Goal: Task Accomplishment & Management: Manage account settings

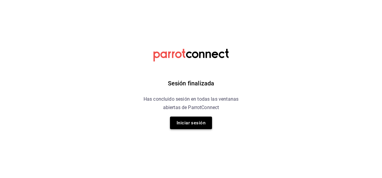
click at [192, 125] on button "Iniciar sesión" at bounding box center [191, 123] width 42 height 13
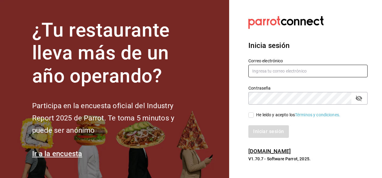
type input "restauranteflamingos.ad@gmail.com"
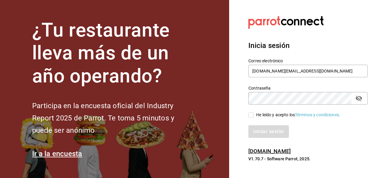
click at [251, 115] on input "He leído y acepto los Términos y condiciones." at bounding box center [250, 115] width 5 height 5
checkbox input "true"
click at [266, 131] on button "Iniciar sesión" at bounding box center [268, 131] width 41 height 13
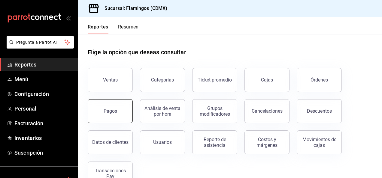
click at [108, 112] on div "Pagos" at bounding box center [111, 111] width 14 height 6
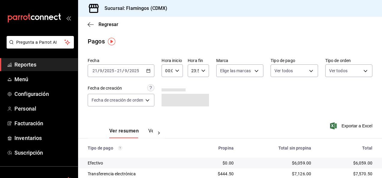
scroll to position [54, 0]
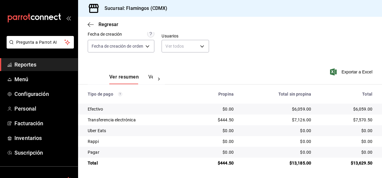
click at [299, 162] on div "$13,185.00" at bounding box center [277, 163] width 68 height 6
copy div "13,185.00"
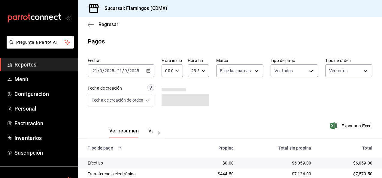
scroll to position [54, 0]
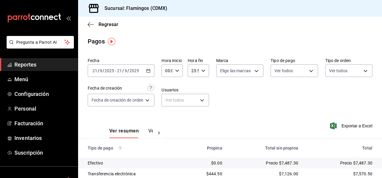
click at [265, 25] on div "Regresar" at bounding box center [230, 24] width 304 height 15
